Goal: Check status: Check status

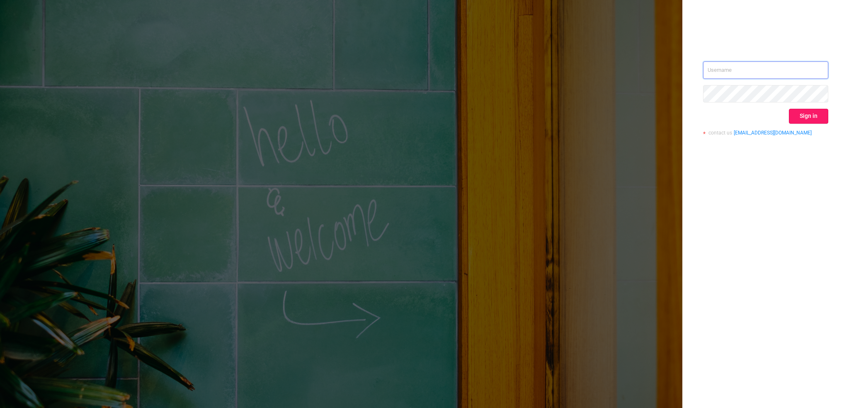
type input "[PERSON_NAME][EMAIL_ADDRESS][DOMAIN_NAME]"
click at [807, 114] on button "Sign in" at bounding box center [808, 116] width 39 height 15
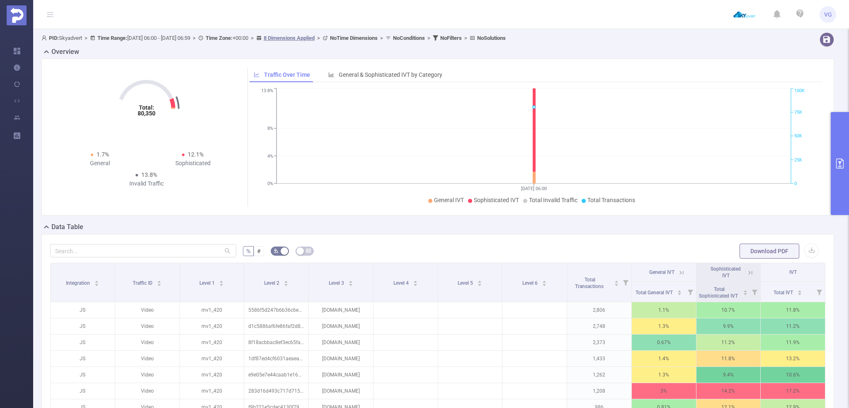
click at [841, 158] on icon "primary" at bounding box center [840, 163] width 10 height 10
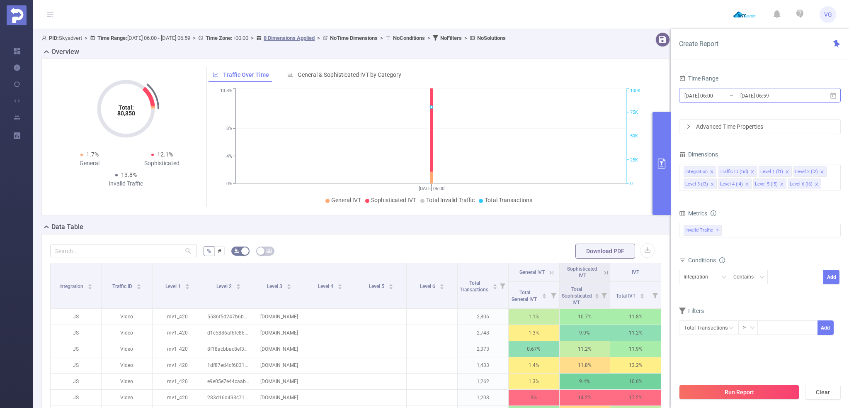
click at [714, 95] on input "[DATE] 06:00" at bounding box center [717, 95] width 67 height 11
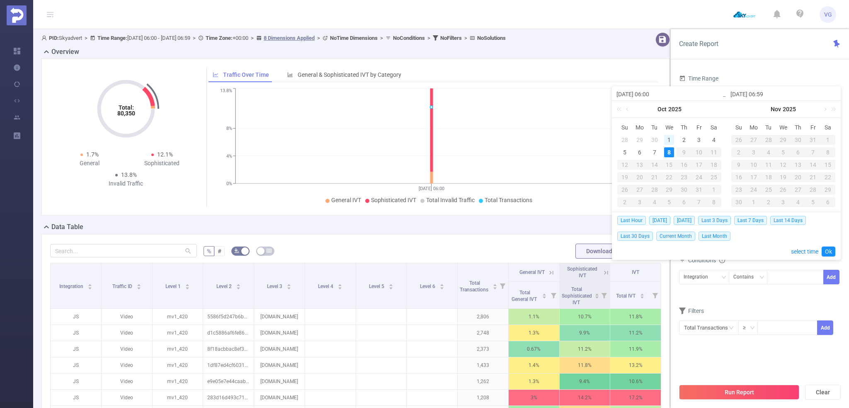
click at [667, 140] on div "1" at bounding box center [669, 140] width 10 height 10
click at [668, 151] on div "8" at bounding box center [669, 152] width 10 height 10
type input "[DATE] 06:00"
click at [828, 251] on link "Ok" at bounding box center [829, 251] width 14 height 10
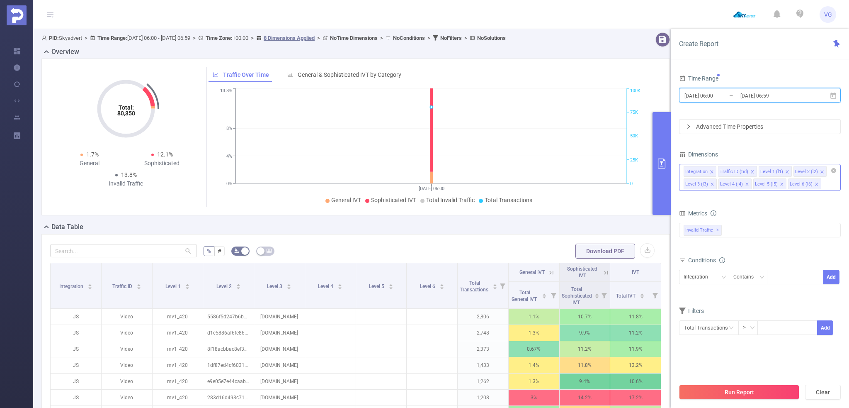
click at [820, 172] on icon "icon: close" at bounding box center [822, 172] width 4 height 4
click at [714, 182] on icon "icon: close" at bounding box center [712, 184] width 4 height 4
click at [820, 172] on icon "icon: close" at bounding box center [822, 172] width 4 height 4
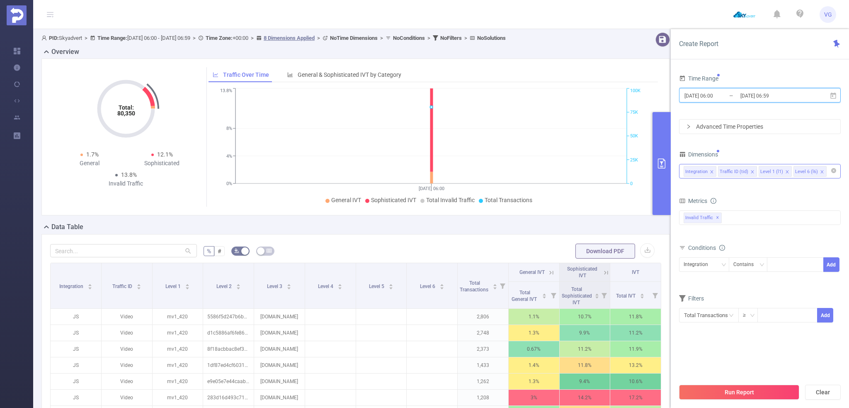
click at [820, 172] on icon "icon: close" at bounding box center [822, 172] width 4 height 4
click at [733, 394] on button "Run Report" at bounding box center [739, 391] width 120 height 15
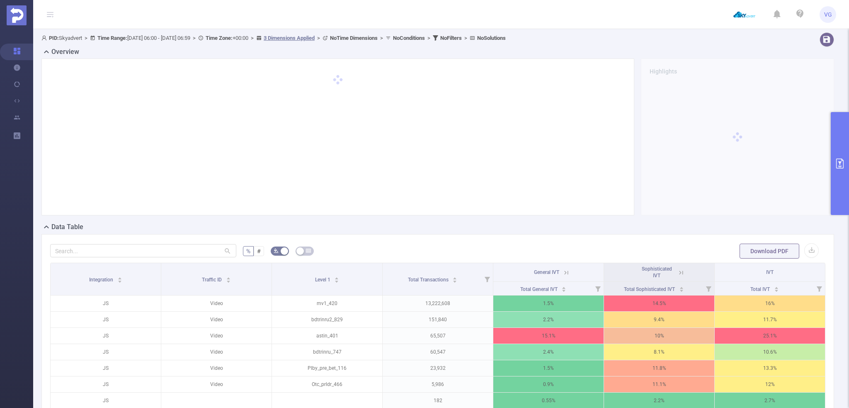
scroll to position [83, 0]
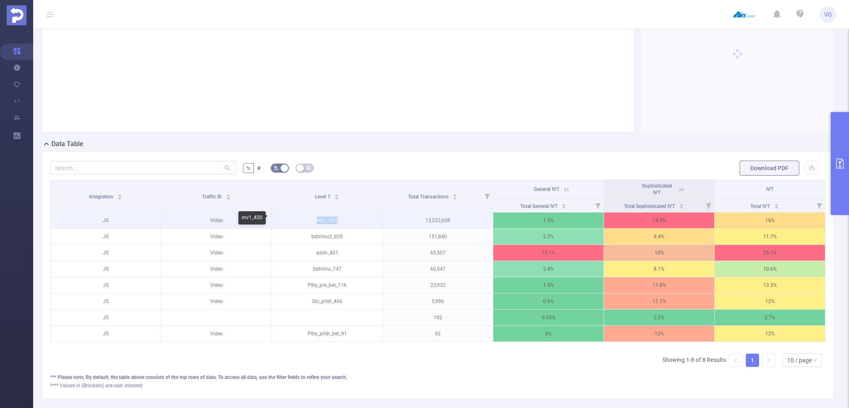
drag, startPoint x: 338, startPoint y: 217, endPoint x: 305, endPoint y: 216, distance: 32.8
click at [305, 216] on p "mv1_420" at bounding box center [327, 220] width 110 height 16
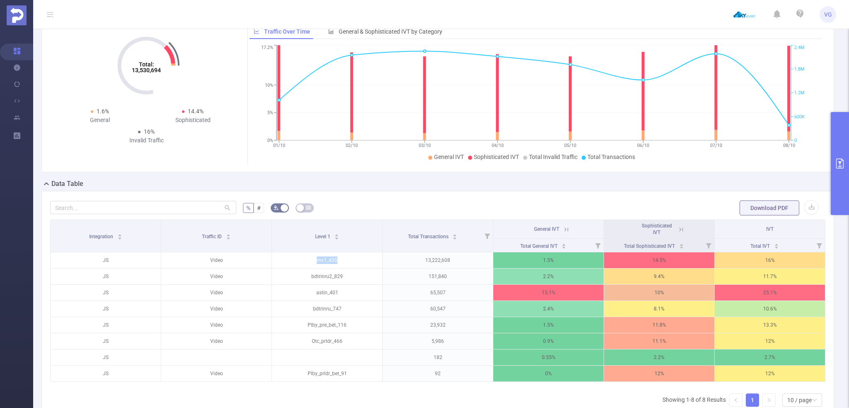
scroll to position [0, 0]
